Goal: Task Accomplishment & Management: Use online tool/utility

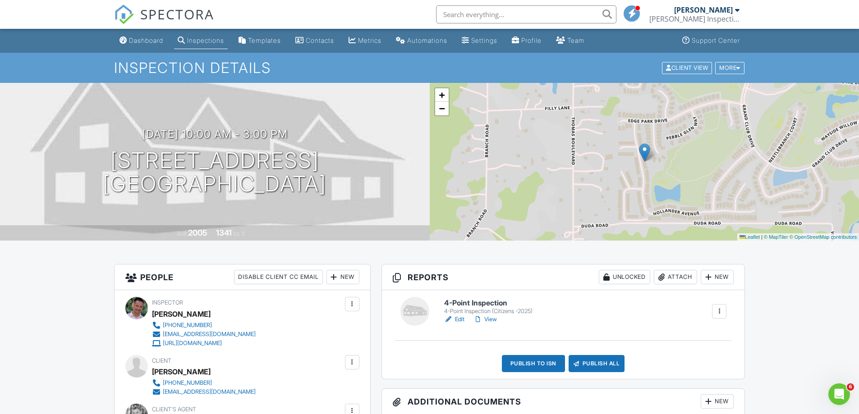
click at [463, 321] on link "Edit" at bounding box center [454, 319] width 20 height 9
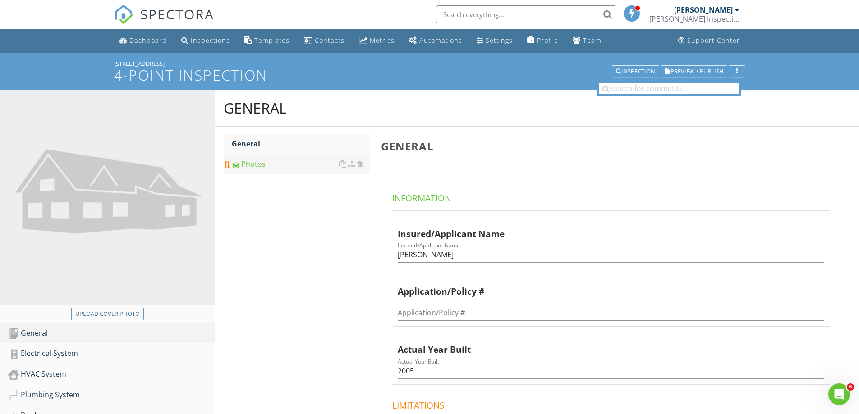
click at [270, 170] on link "Photos" at bounding box center [301, 164] width 138 height 20
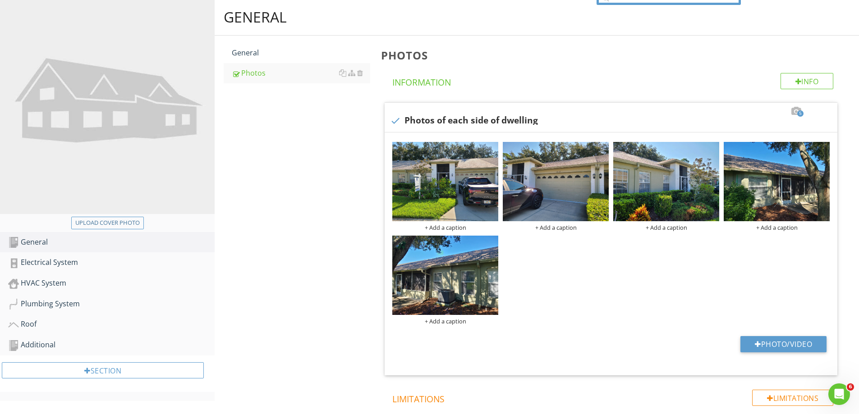
scroll to position [92, 0]
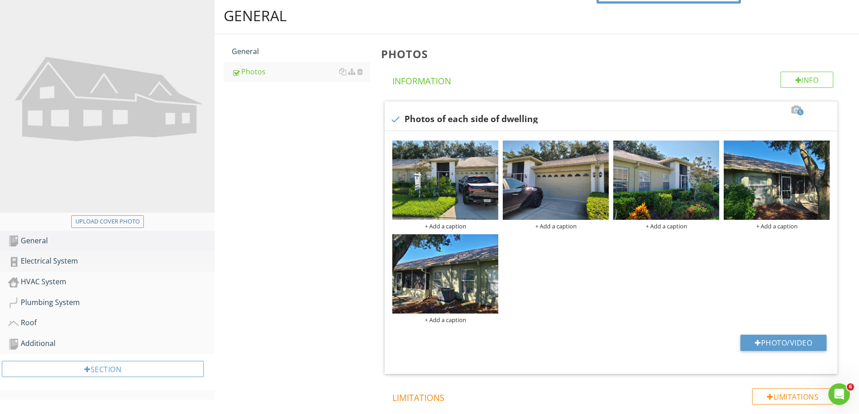
click at [54, 265] on div "Electrical System" at bounding box center [111, 262] width 206 height 12
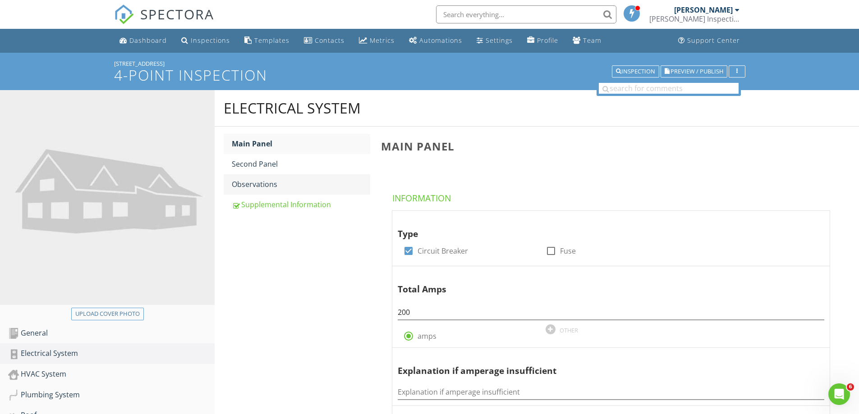
click at [277, 178] on link "Observations" at bounding box center [301, 184] width 138 height 20
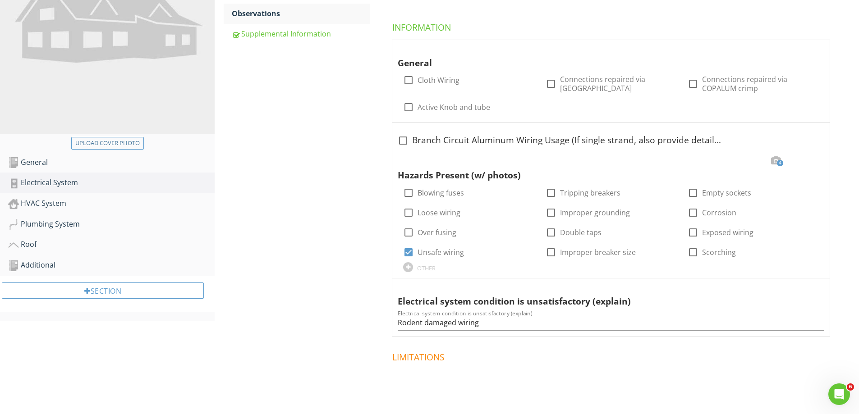
scroll to position [172, 0]
click at [811, 160] on div at bounding box center [813, 159] width 11 height 9
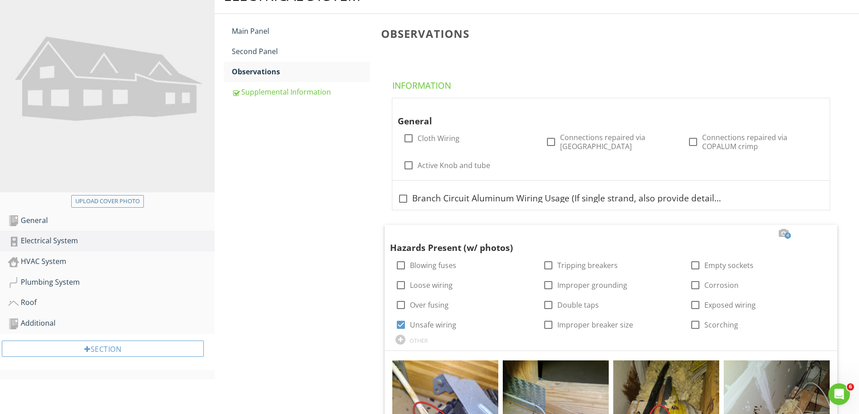
scroll to position [74, 0]
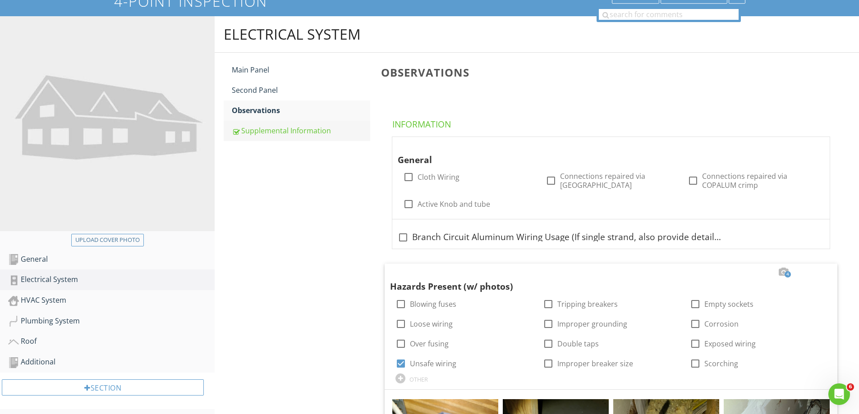
click at [295, 130] on div "Supplemental Information" at bounding box center [301, 130] width 138 height 11
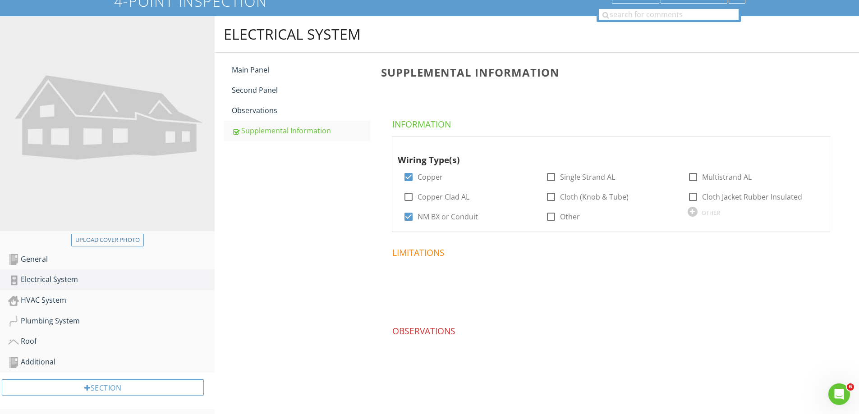
scroll to position [78, 0]
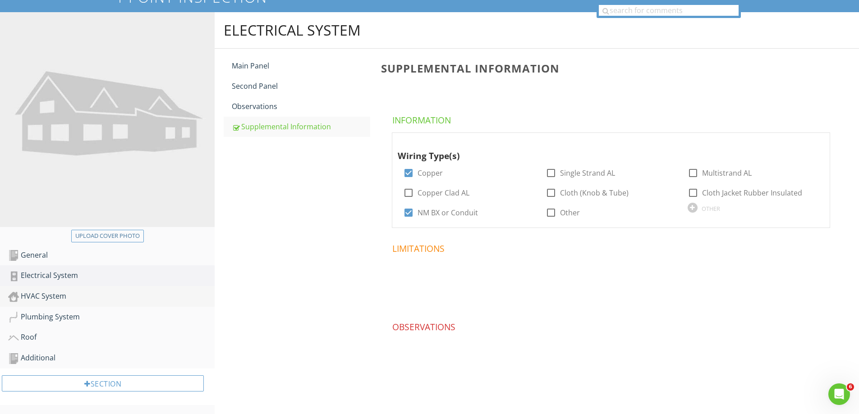
click at [108, 304] on link "HVAC System" at bounding box center [111, 296] width 206 height 21
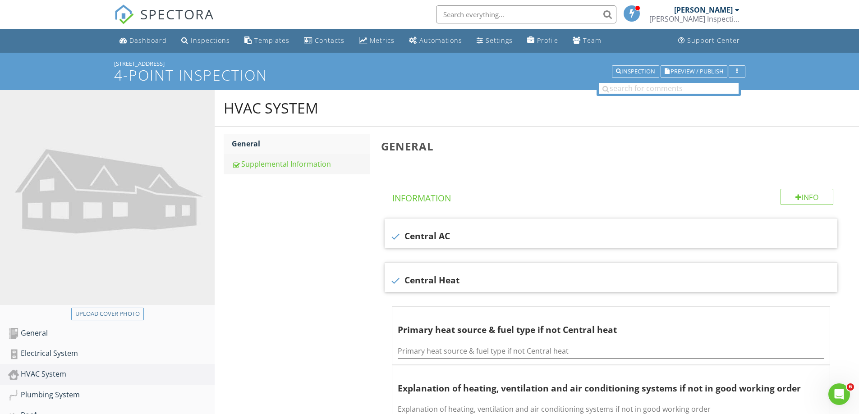
click at [242, 171] on link "Supplemental Information" at bounding box center [301, 164] width 138 height 20
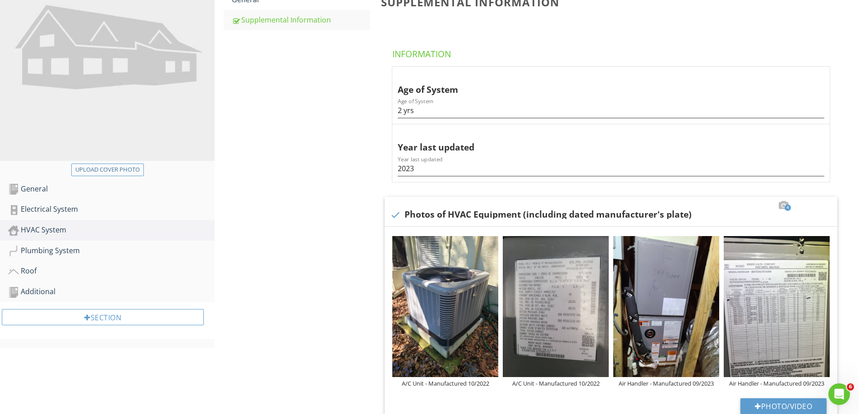
scroll to position [143, 0]
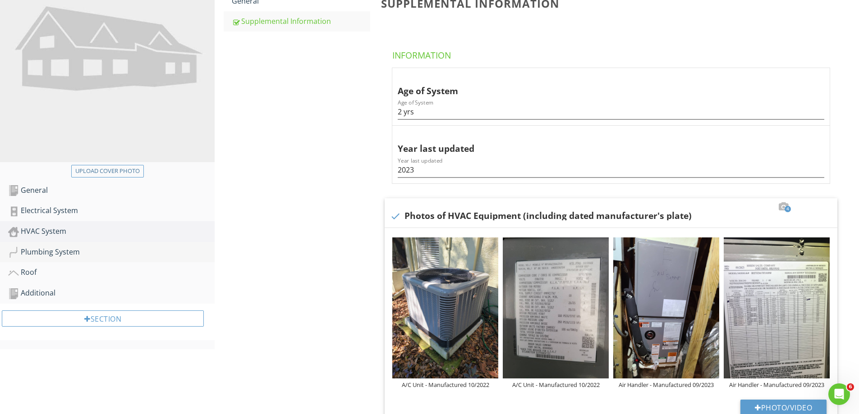
click at [134, 260] on link "Plumbing System" at bounding box center [111, 252] width 206 height 21
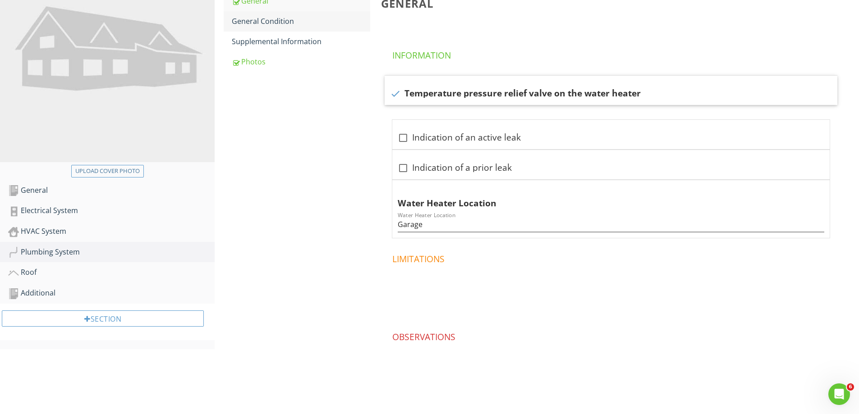
click at [277, 23] on div "General Condition" at bounding box center [301, 21] width 138 height 11
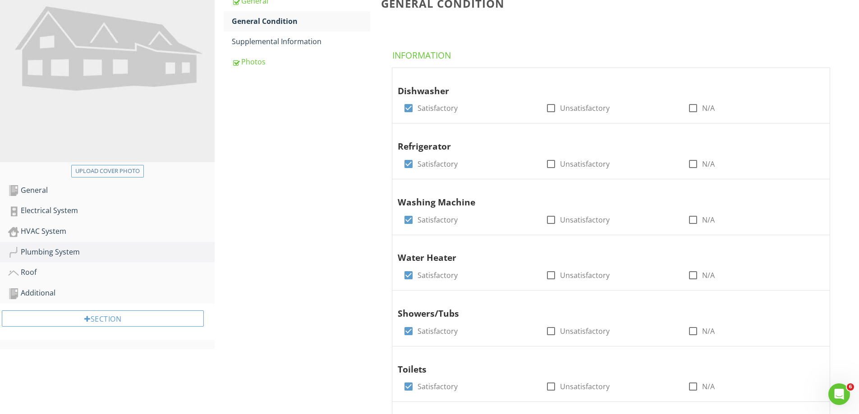
click at [857, 91] on div "General Condition Information Dishwasher check_box Satisfactory check_box_outli…" at bounding box center [616, 411] width 483 height 855
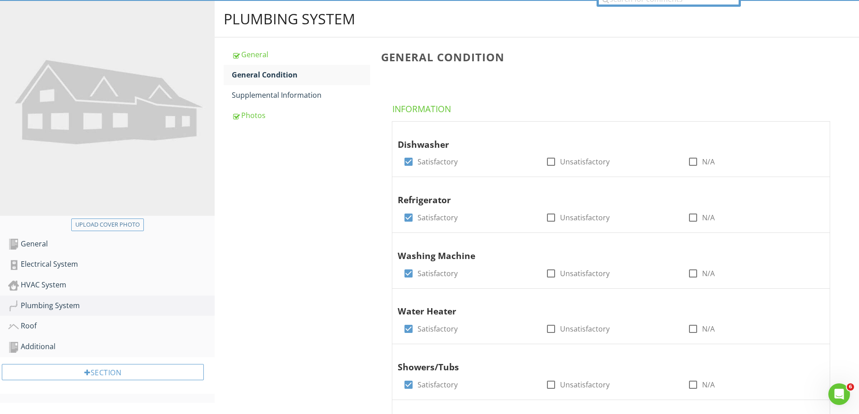
scroll to position [92, 0]
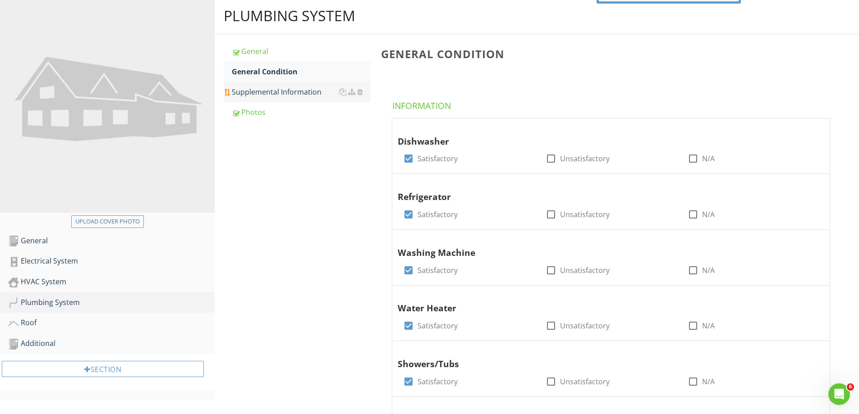
click at [320, 92] on div "Supplemental Information" at bounding box center [301, 92] width 138 height 11
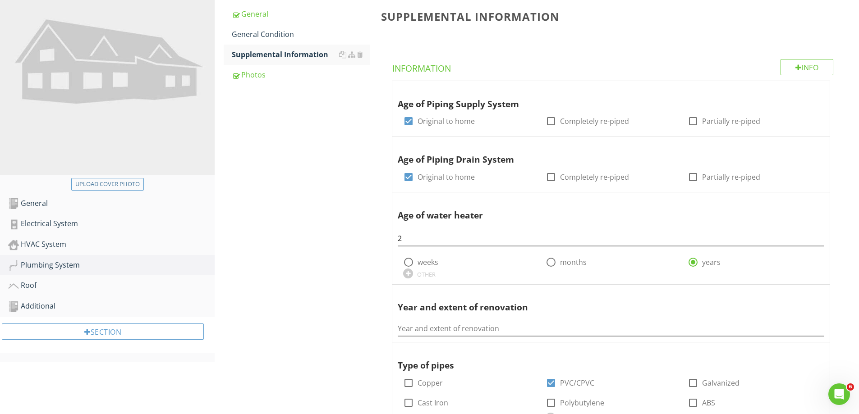
scroll to position [51, 0]
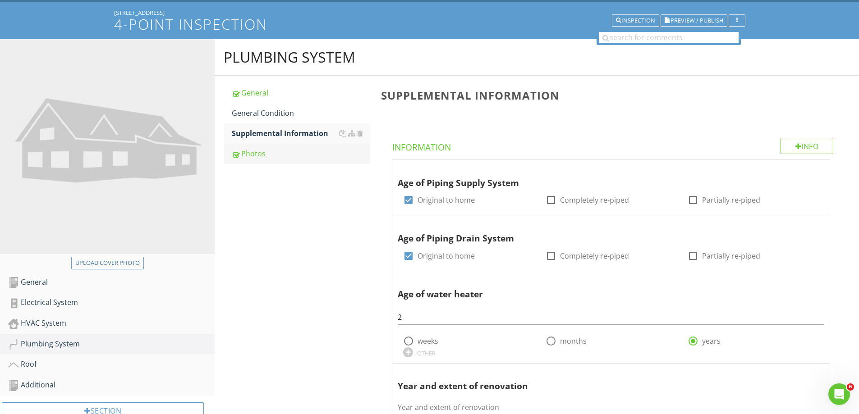
click at [319, 152] on div "Photos" at bounding box center [301, 153] width 138 height 11
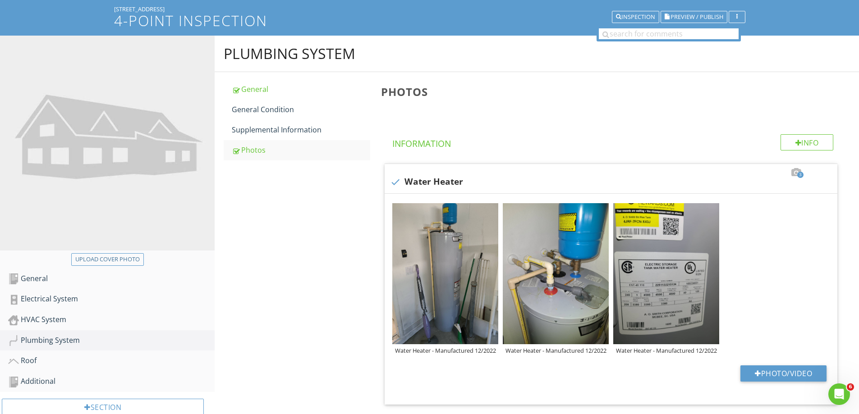
scroll to position [51, 0]
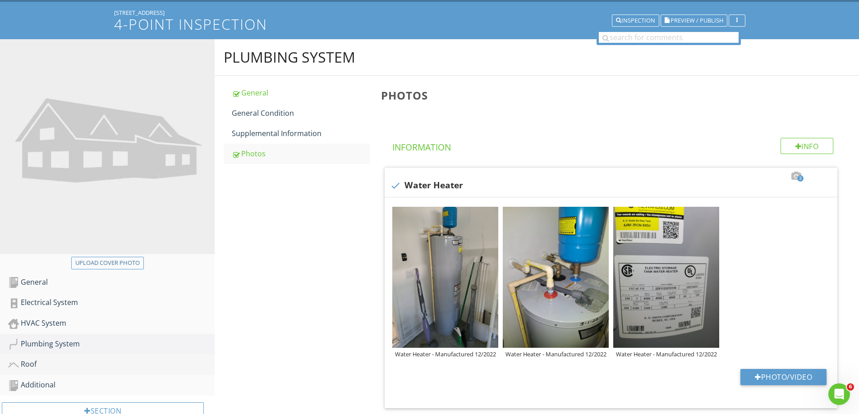
click at [130, 370] on div "Roof" at bounding box center [111, 365] width 206 height 12
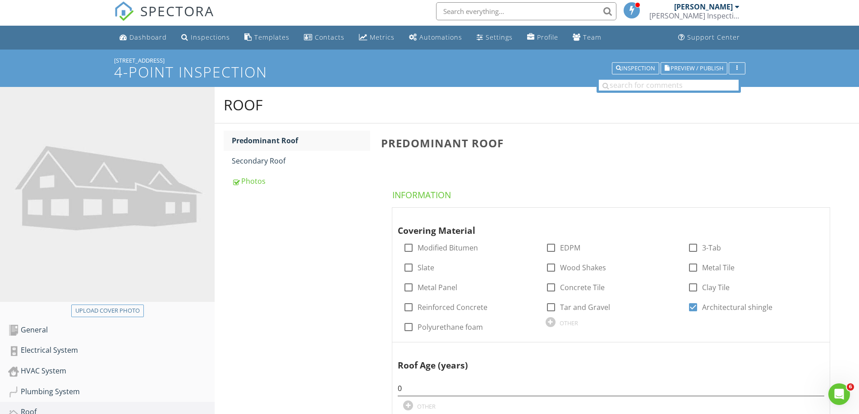
scroll to position [9, 0]
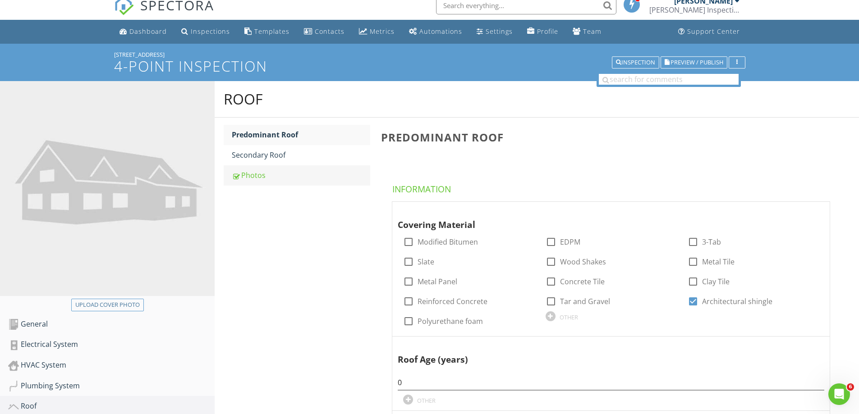
click at [321, 167] on link "Photos" at bounding box center [301, 175] width 138 height 20
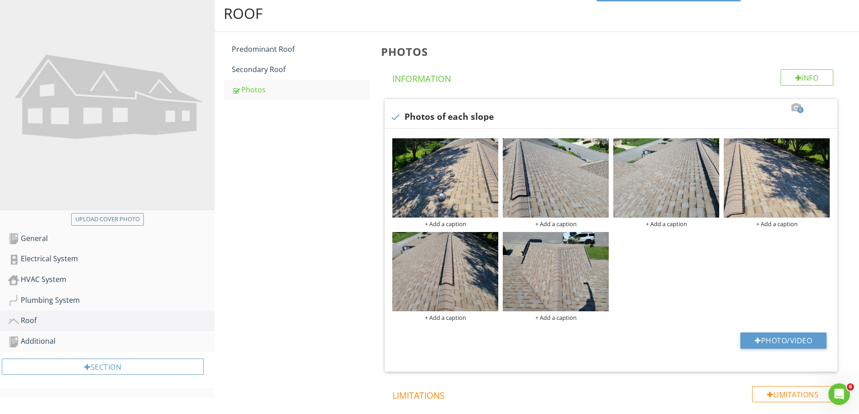
scroll to position [121, 0]
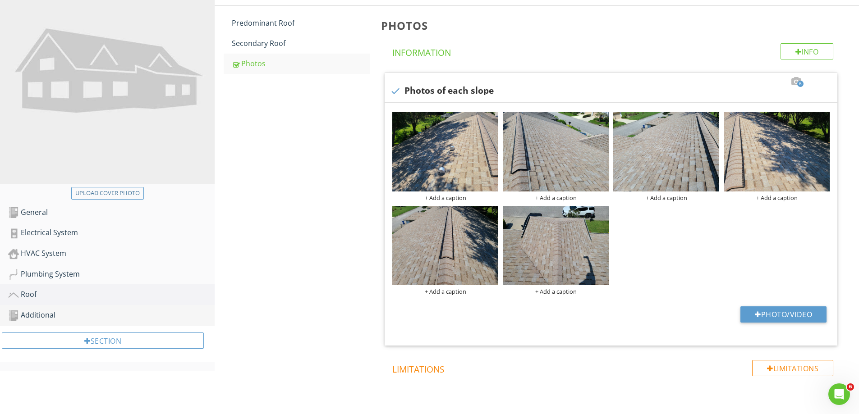
click at [54, 325] on link "Additional" at bounding box center [111, 315] width 206 height 21
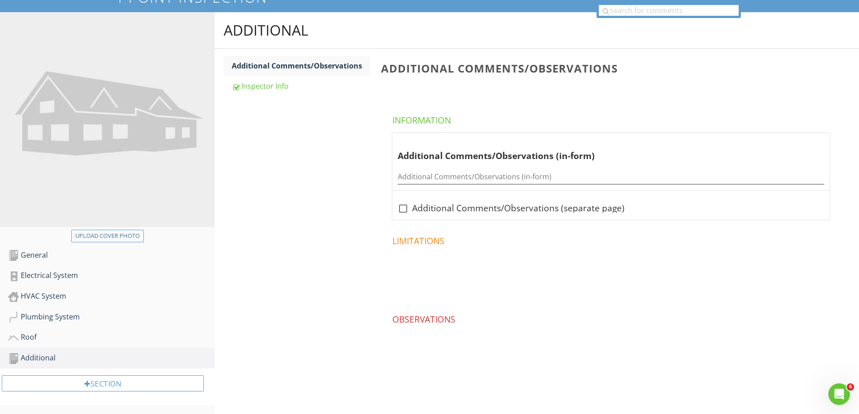
scroll to position [78, 0]
click at [307, 89] on div "Inspector Info" at bounding box center [301, 86] width 138 height 11
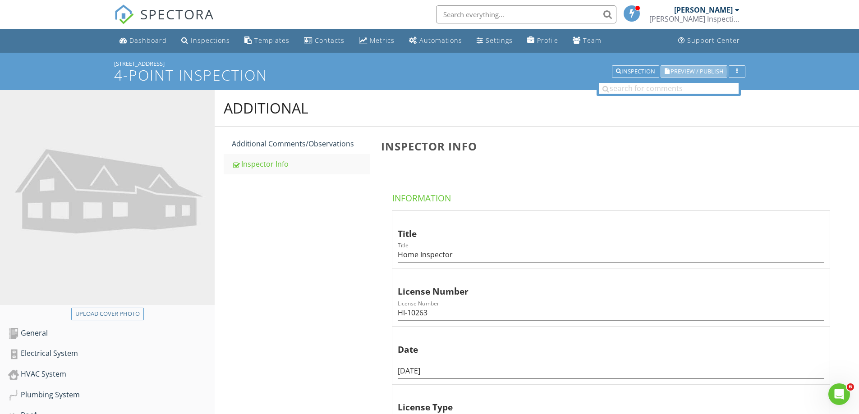
click at [696, 69] on span "Preview / Publish" at bounding box center [696, 72] width 53 height 6
